Goal: Task Accomplishment & Management: Manage account settings

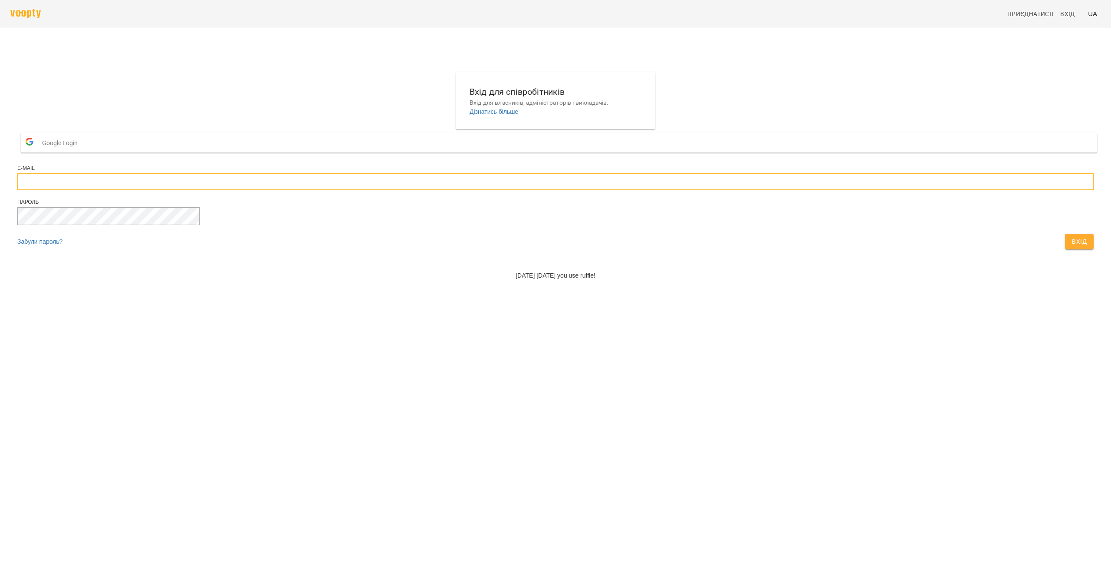
type input "**********"
click at [1065, 249] on button "Вхід" at bounding box center [1079, 242] width 29 height 16
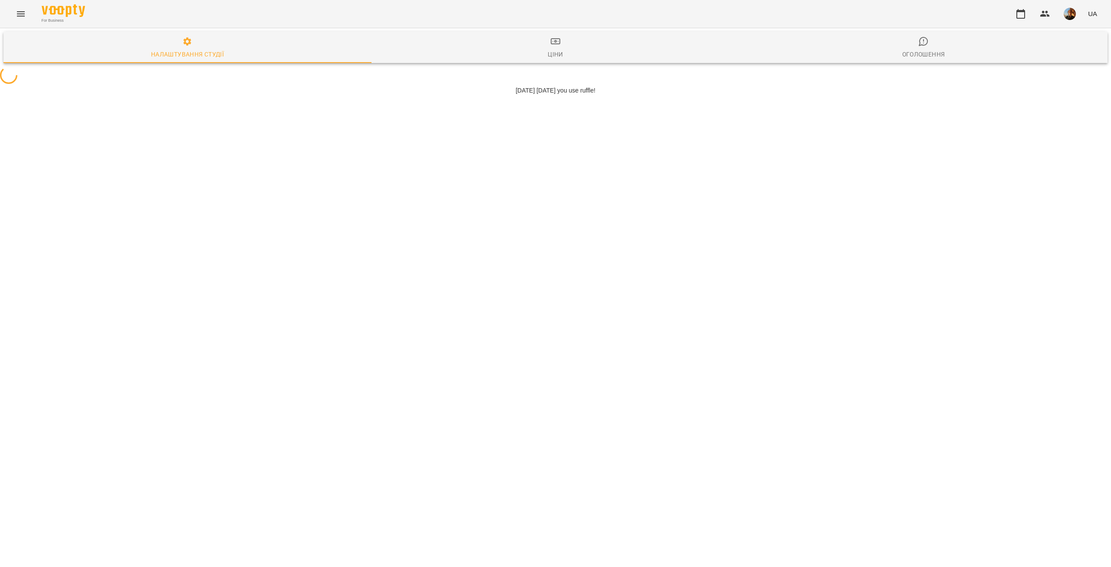
select select "**"
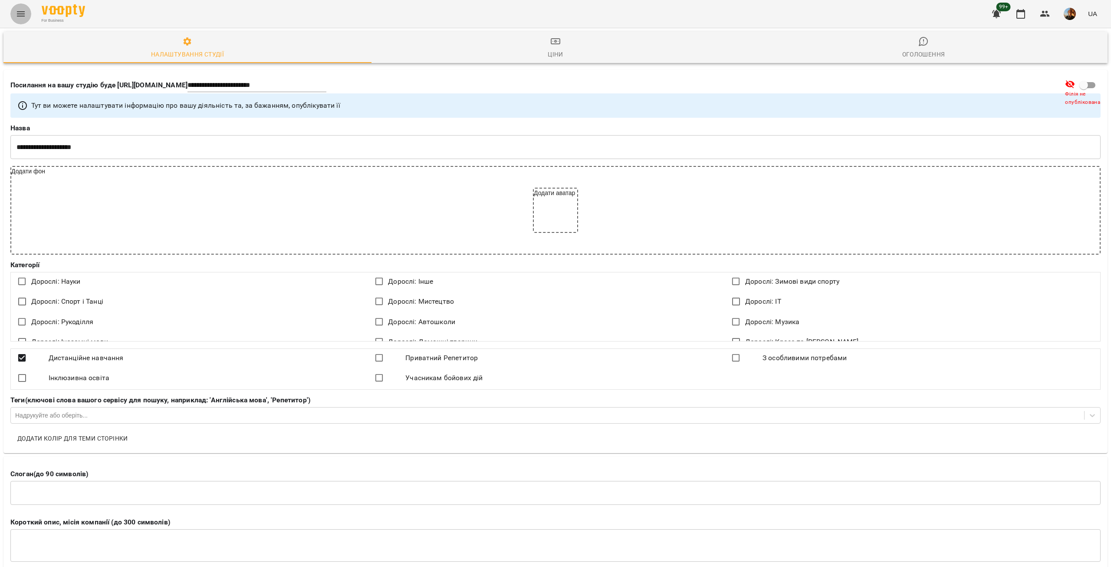
click at [18, 15] on icon "Menu" at bounding box center [21, 14] width 10 height 10
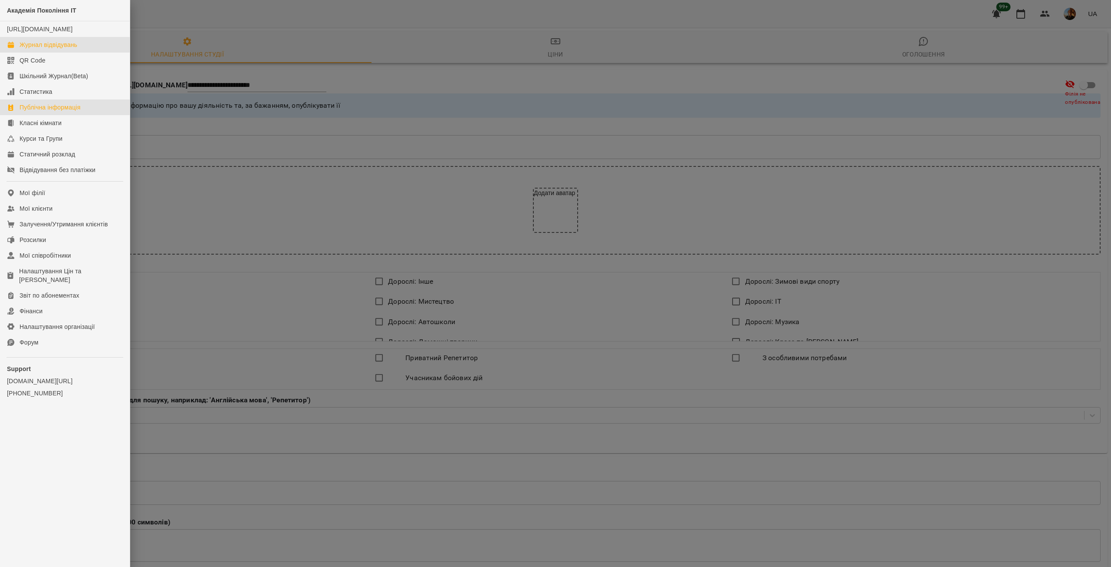
click at [71, 49] on div "Журнал відвідувань" at bounding box center [49, 44] width 58 height 9
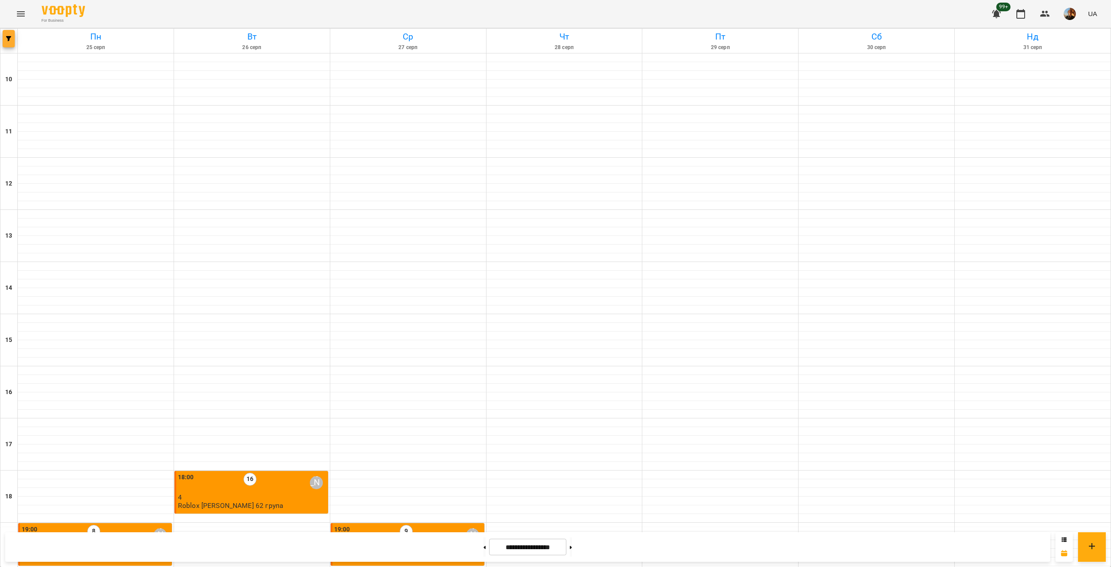
click at [8, 43] on button "button" at bounding box center [9, 38] width 12 height 17
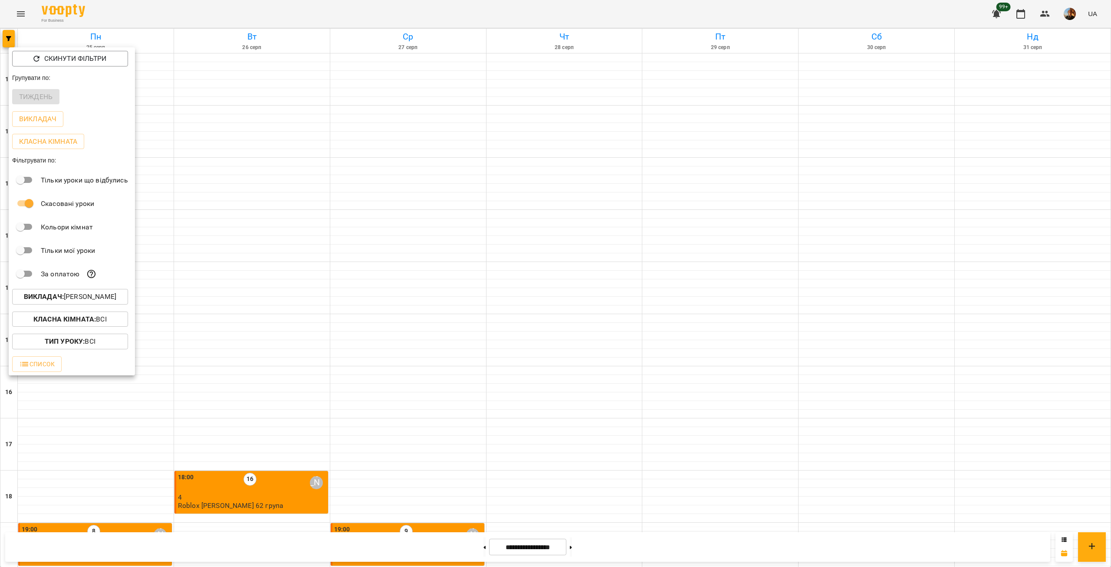
click at [90, 300] on p "Викладач : Ярослав Пташинський" at bounding box center [70, 296] width 92 height 10
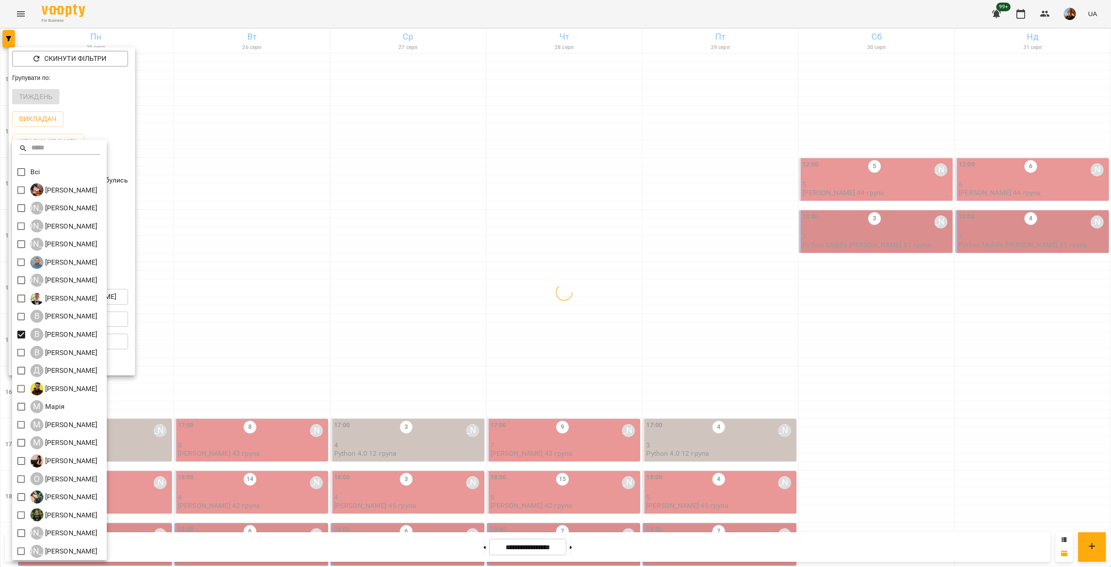
click at [312, 308] on div at bounding box center [555, 283] width 1111 height 567
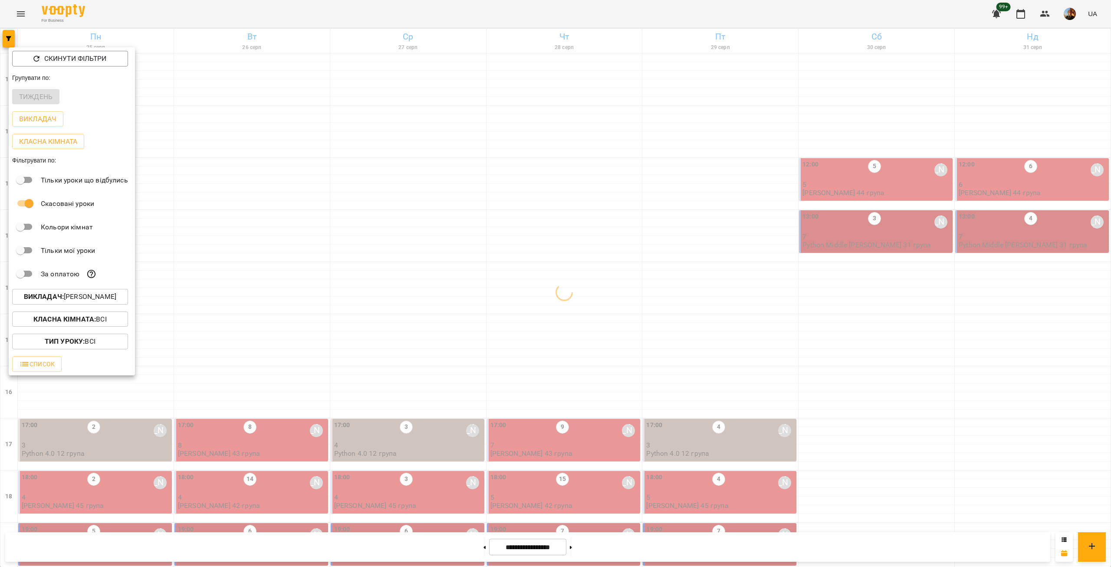
click at [312, 308] on div at bounding box center [555, 283] width 1111 height 567
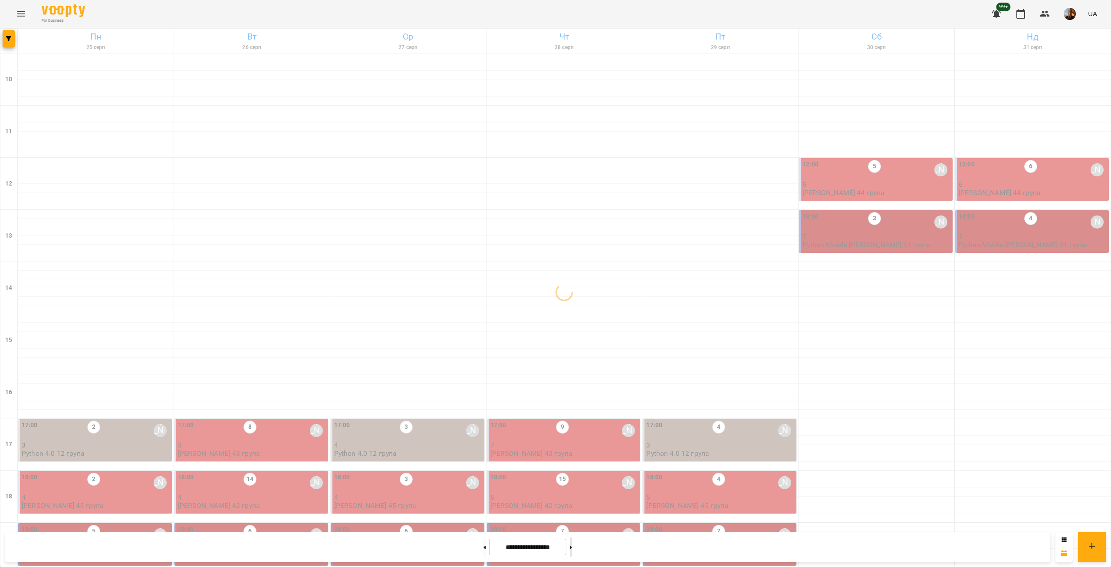
click at [572, 551] on button at bounding box center [571, 546] width 2 height 19
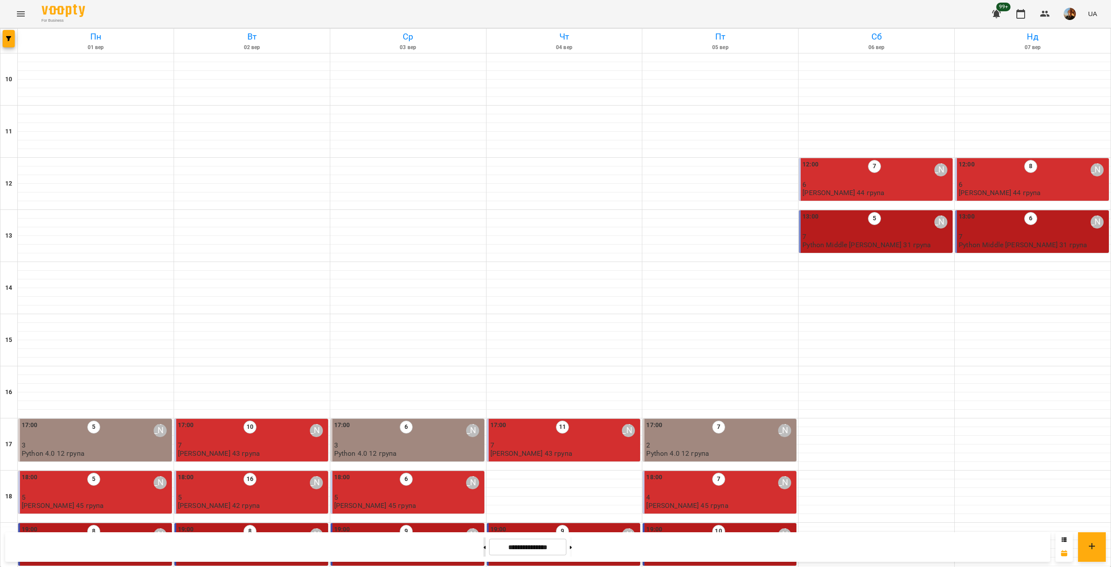
click at [484, 547] on button at bounding box center [485, 546] width 2 height 19
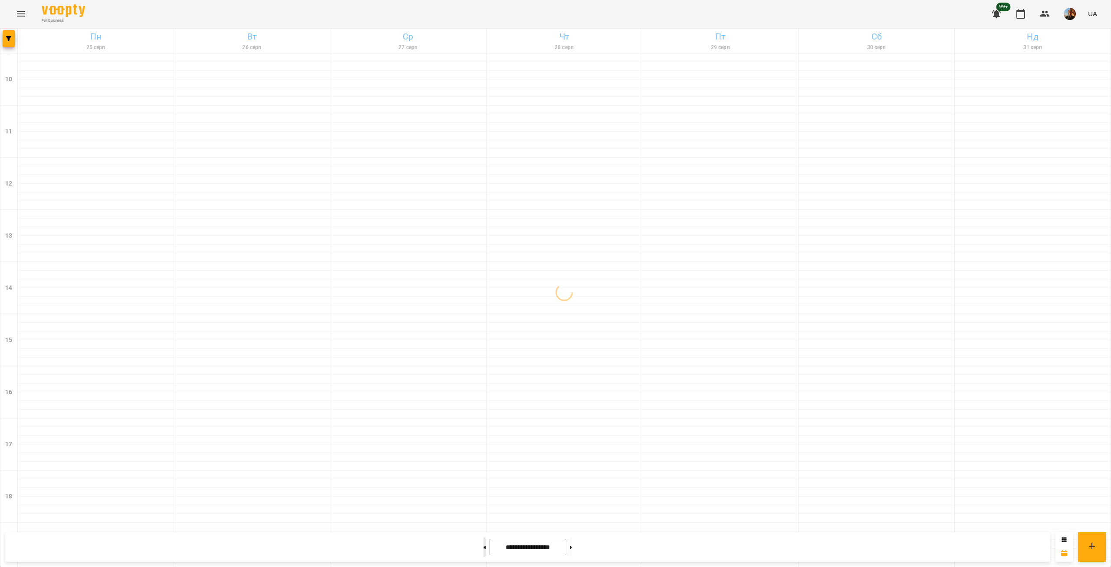
click at [484, 547] on button at bounding box center [485, 546] width 2 height 19
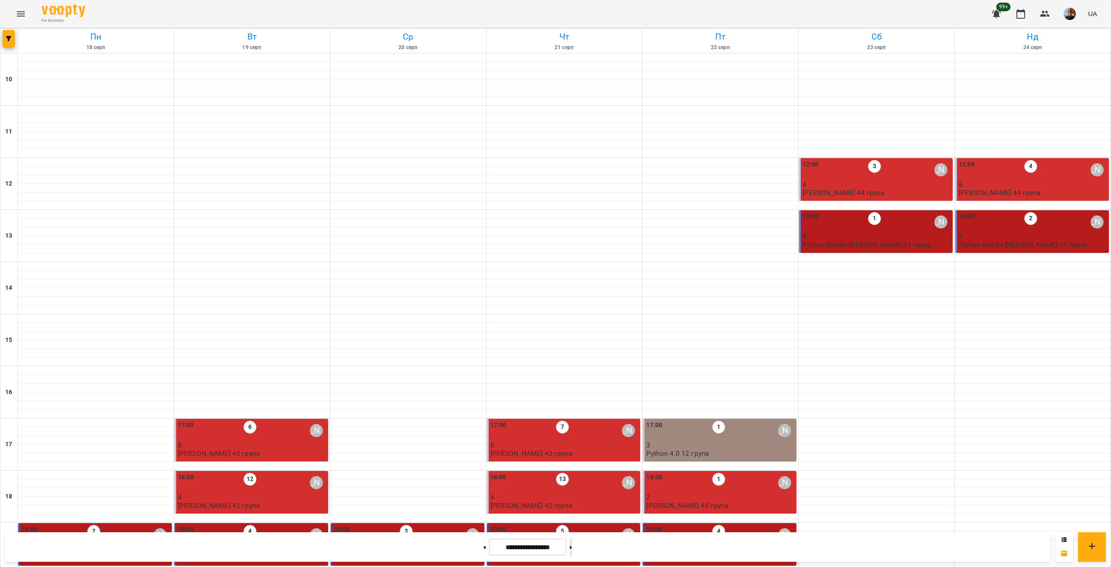
click at [572, 544] on button at bounding box center [571, 546] width 2 height 19
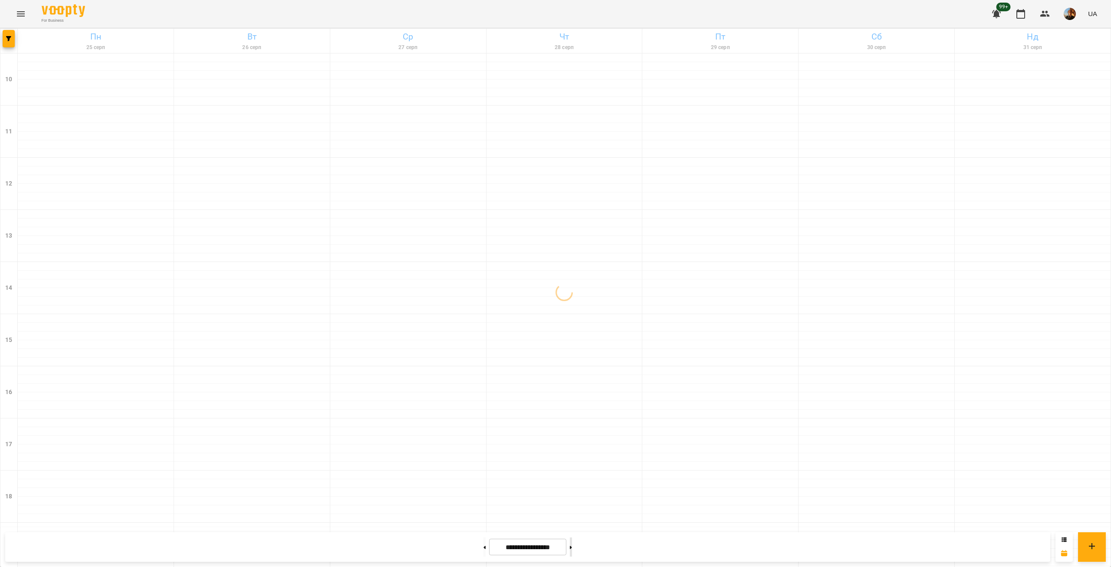
click at [572, 546] on button at bounding box center [571, 546] width 2 height 19
click at [572, 545] on button at bounding box center [571, 546] width 2 height 19
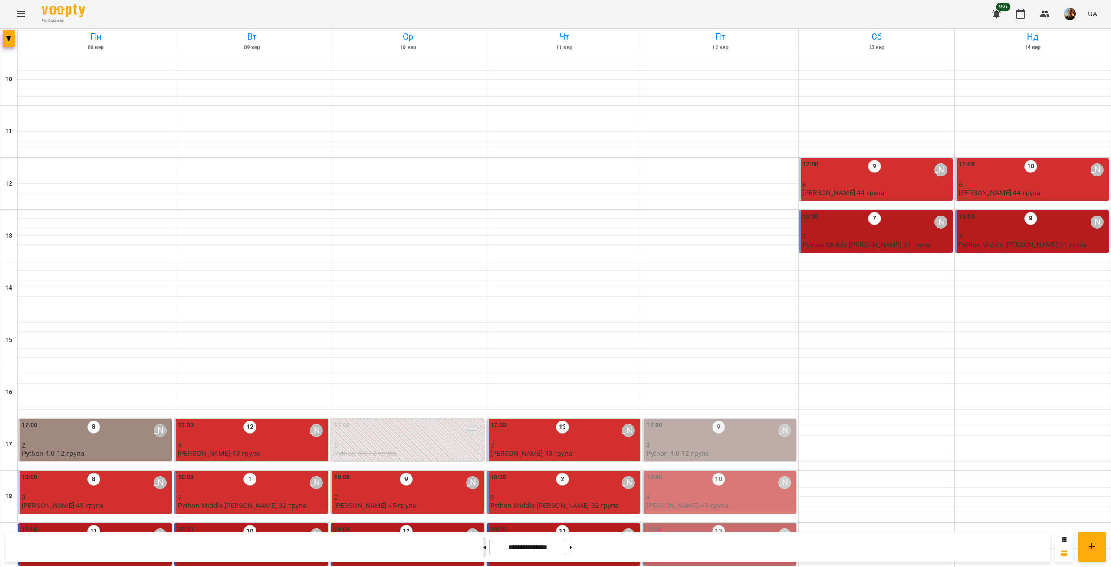
click at [484, 550] on button at bounding box center [485, 546] width 2 height 19
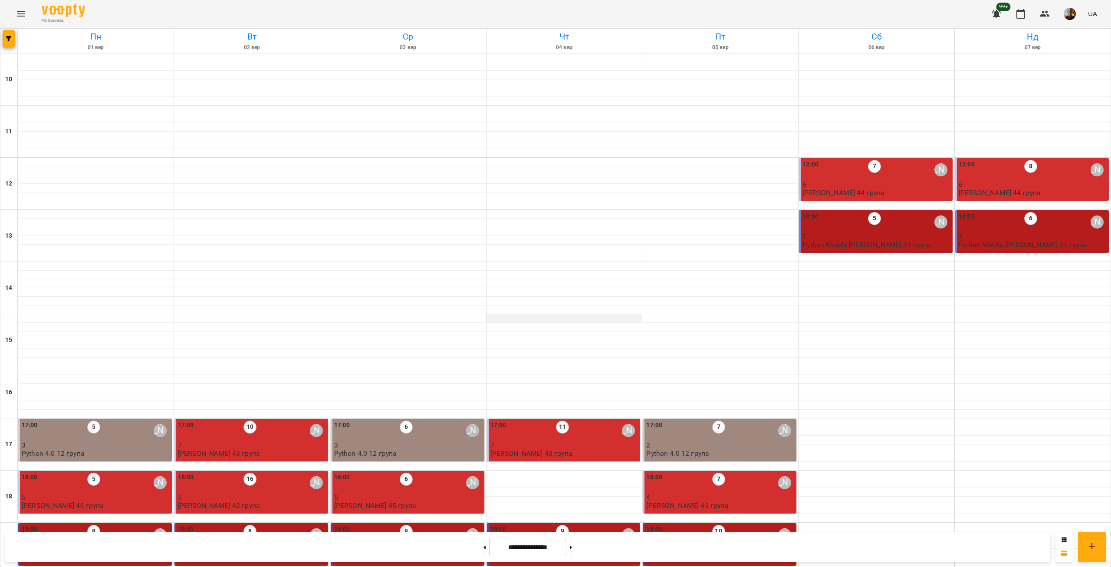
scroll to position [203, 0]
click at [572, 547] on button at bounding box center [571, 546] width 2 height 19
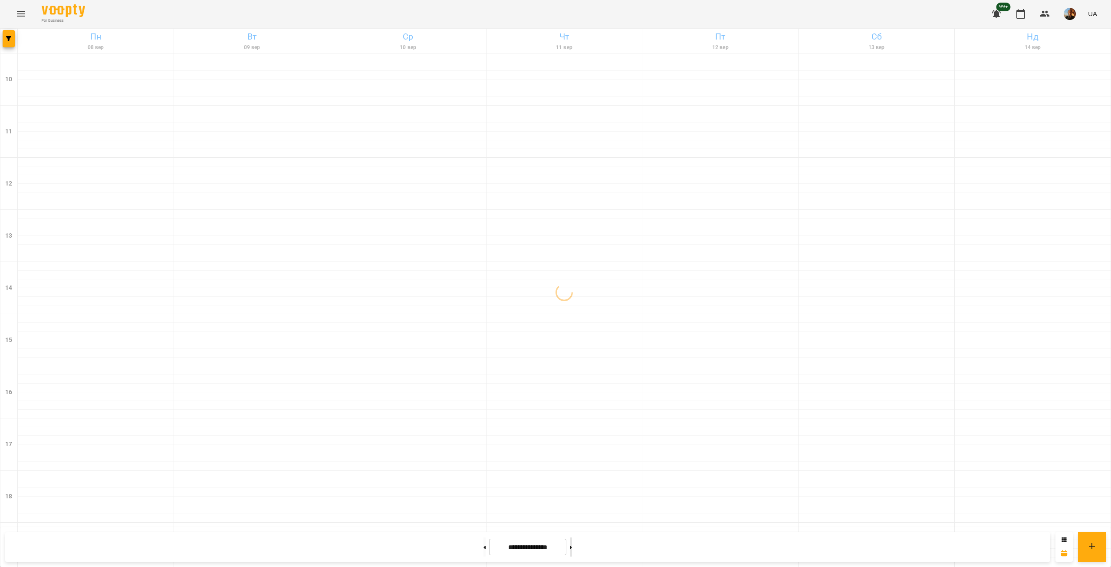
click at [572, 547] on button at bounding box center [571, 546] width 2 height 19
click at [484, 542] on button at bounding box center [485, 546] width 2 height 19
type input "**********"
